Goal: Navigation & Orientation: Find specific page/section

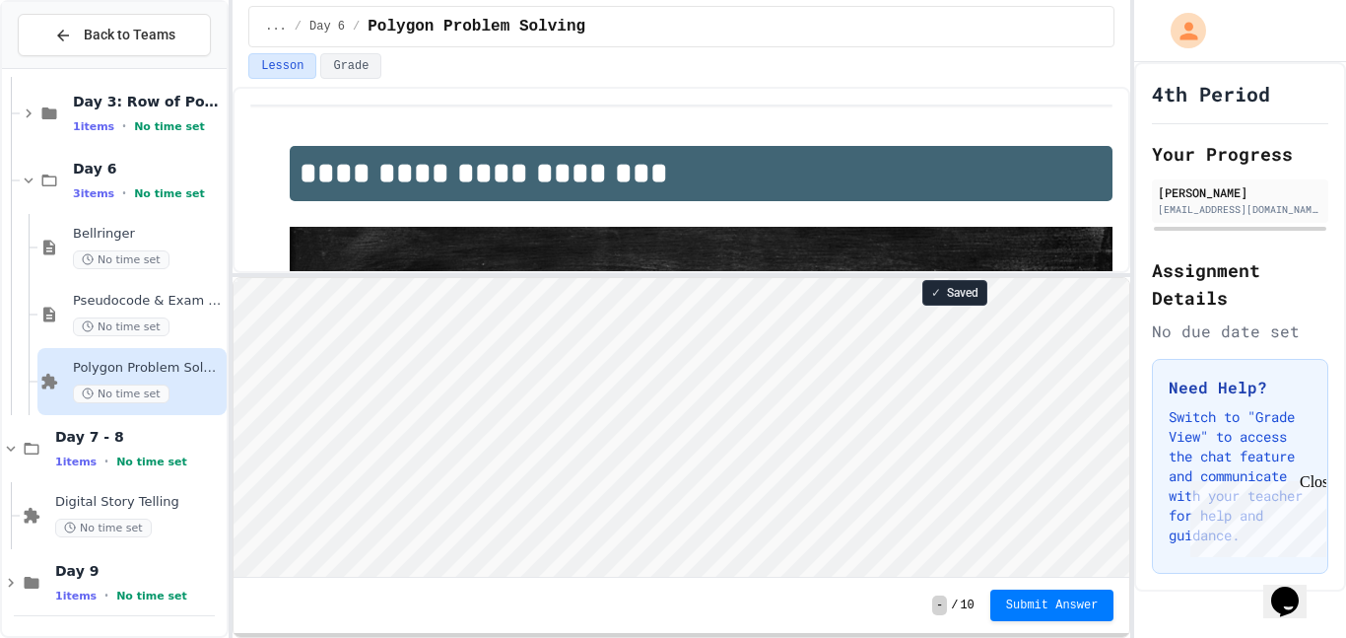
scroll to position [2, 0]
click at [90, 562] on span "Day 9" at bounding box center [139, 571] width 168 height 18
click at [70, 453] on div "1 items • No time set" at bounding box center [139, 461] width 168 height 16
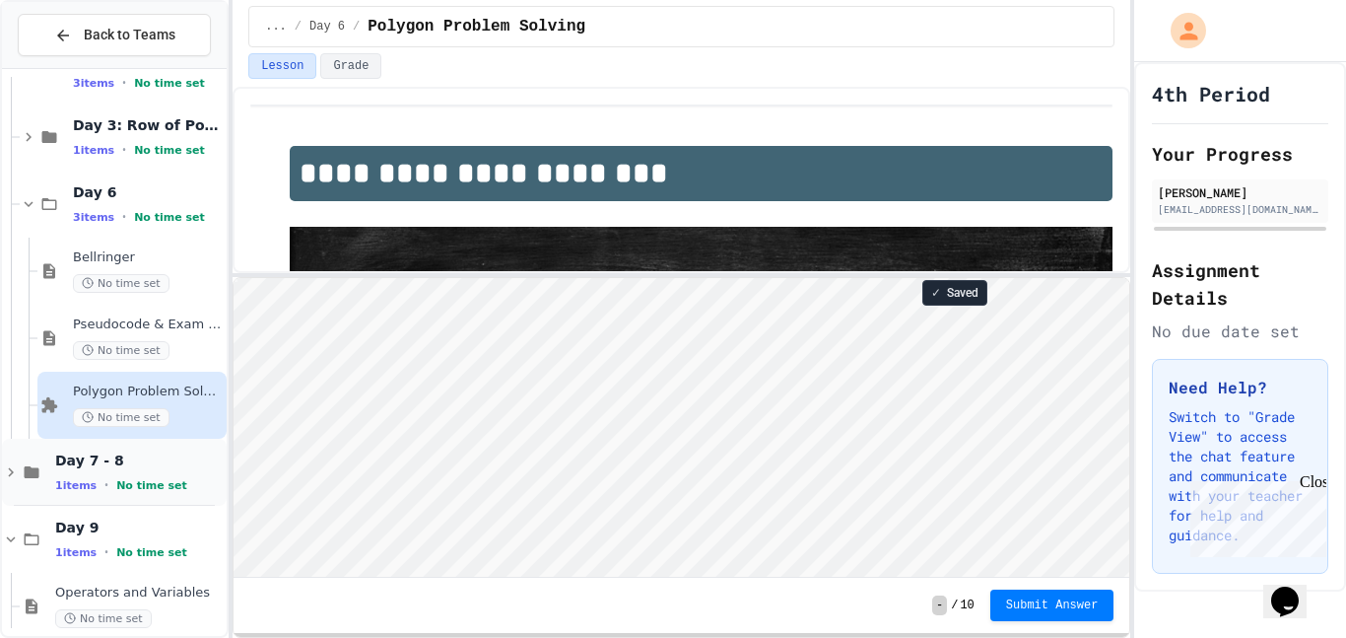
scroll to position [210, 0]
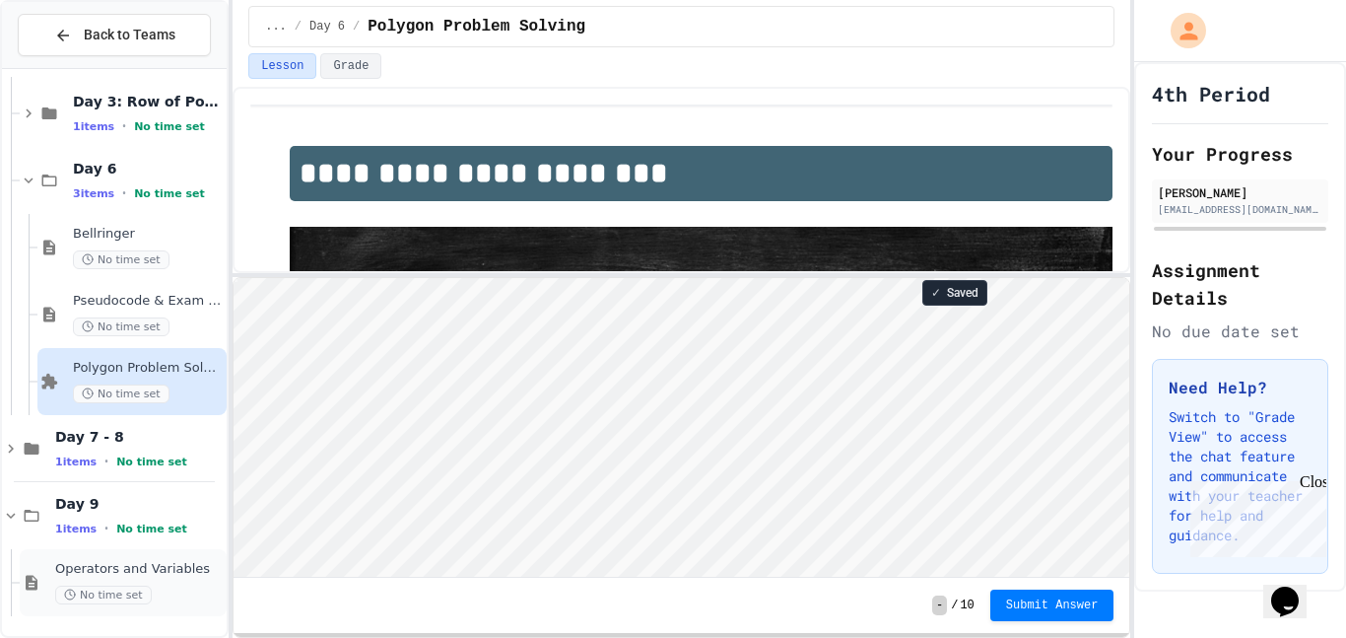
click at [92, 581] on div "Operators and Variables No time set" at bounding box center [139, 582] width 168 height 43
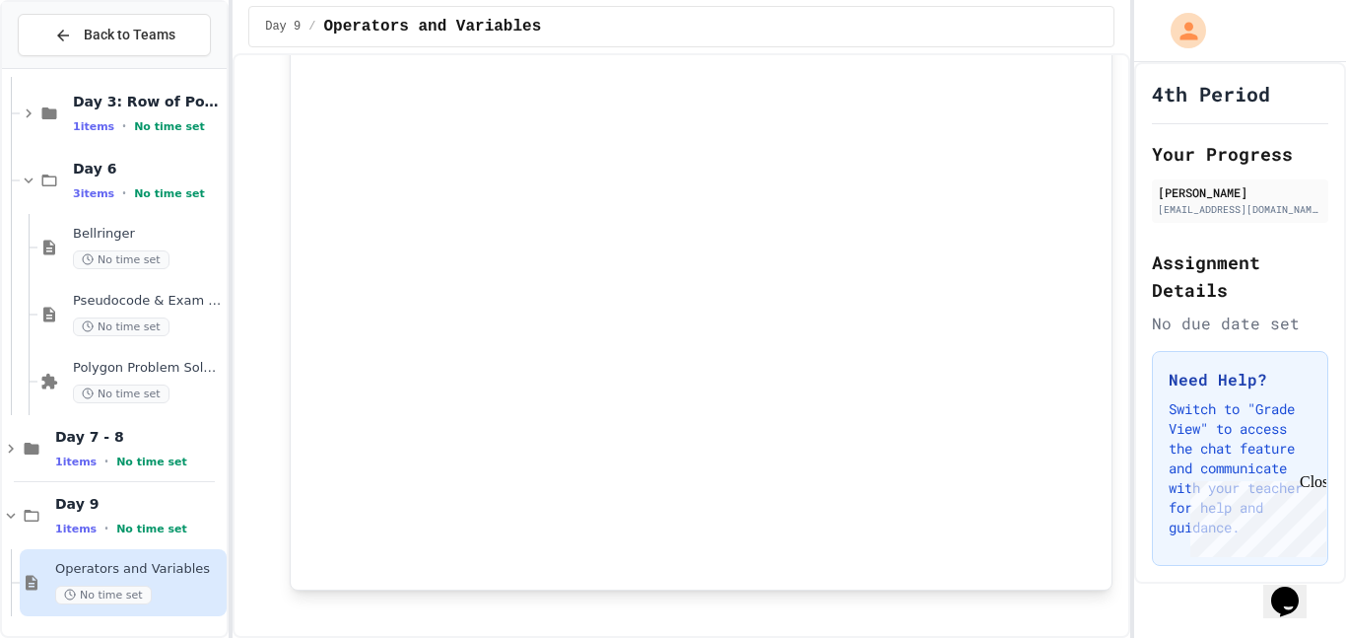
scroll to position [1450, 0]
